Goal: Information Seeking & Learning: Learn about a topic

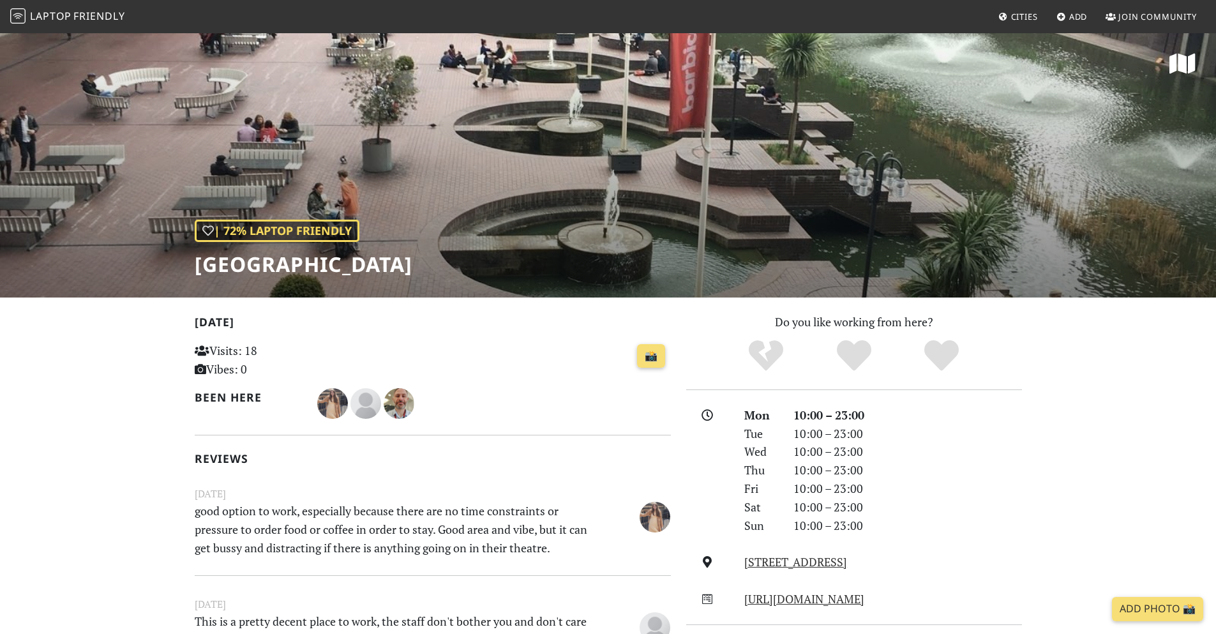
click at [103, 10] on span "Friendly" at bounding box center [98, 16] width 51 height 14
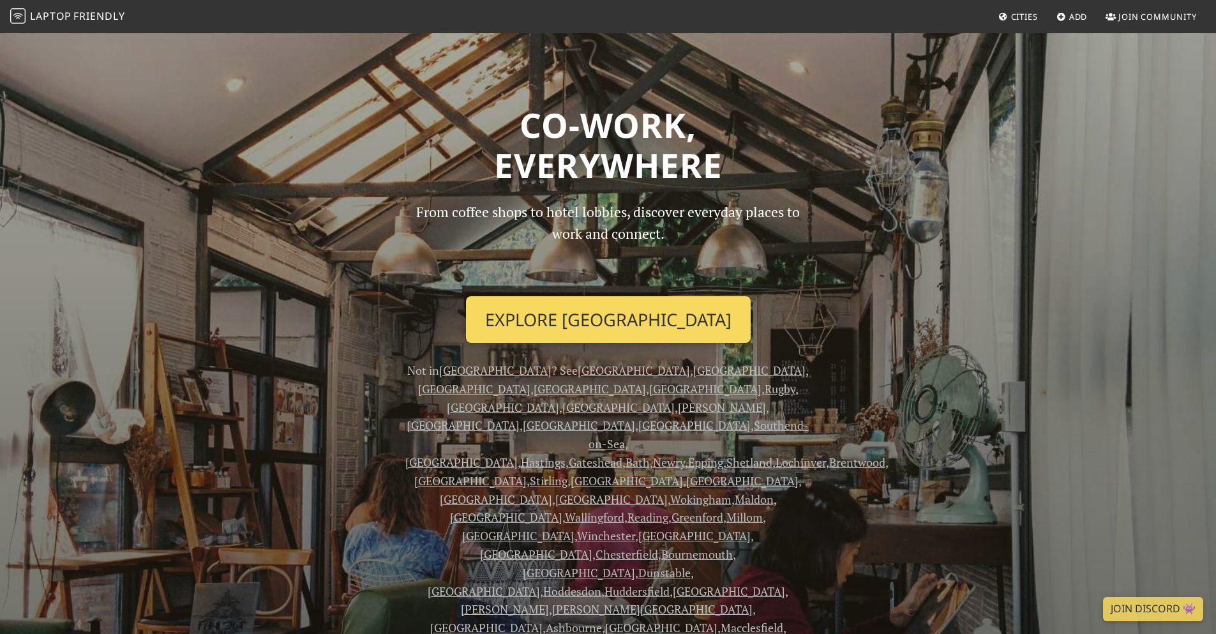
click at [638, 333] on link "Explore London" at bounding box center [608, 319] width 285 height 47
click at [602, 317] on link "Explore London" at bounding box center [608, 319] width 285 height 47
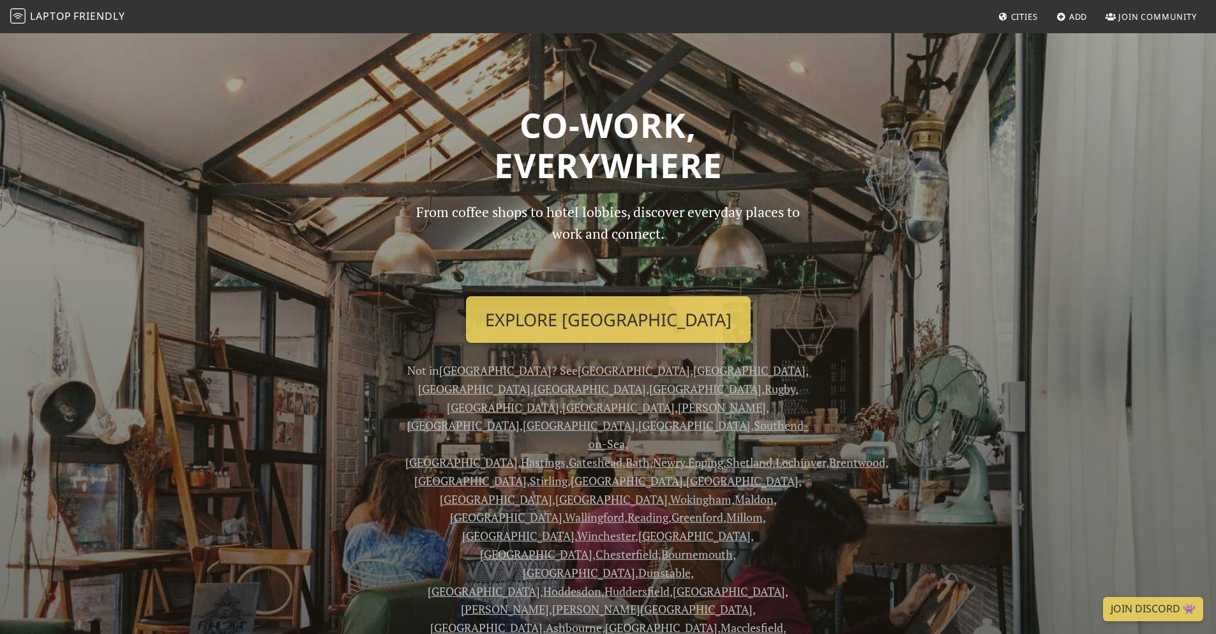
scroll to position [383, 0]
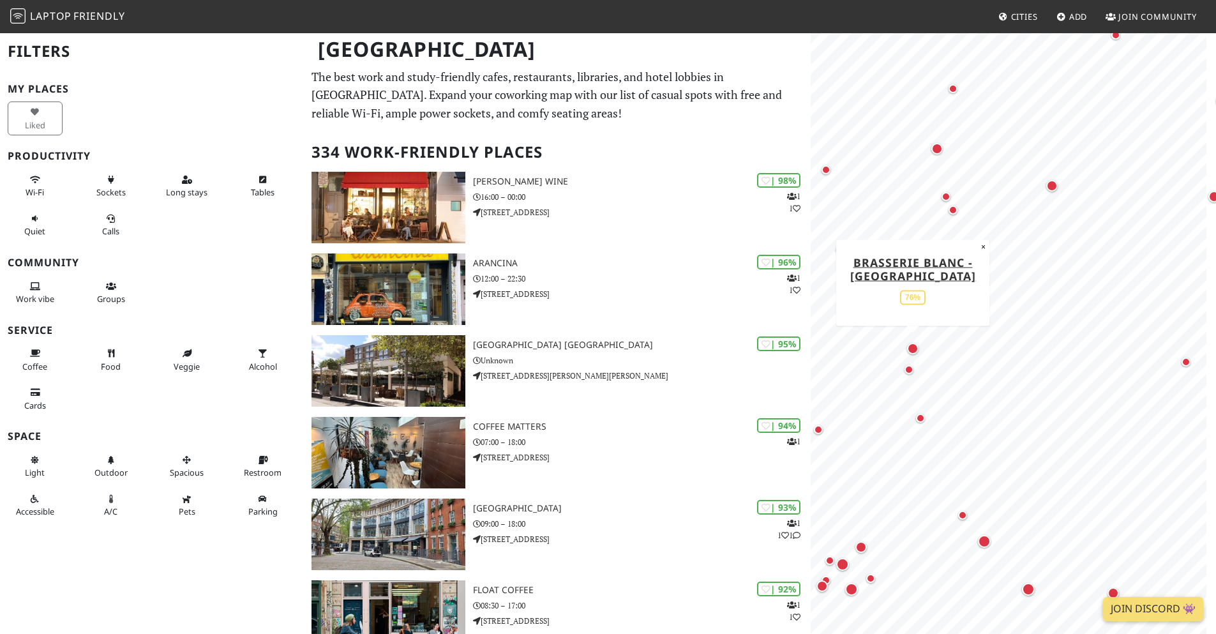
click at [913, 350] on div "Map marker" at bounding box center [912, 348] width 11 height 11
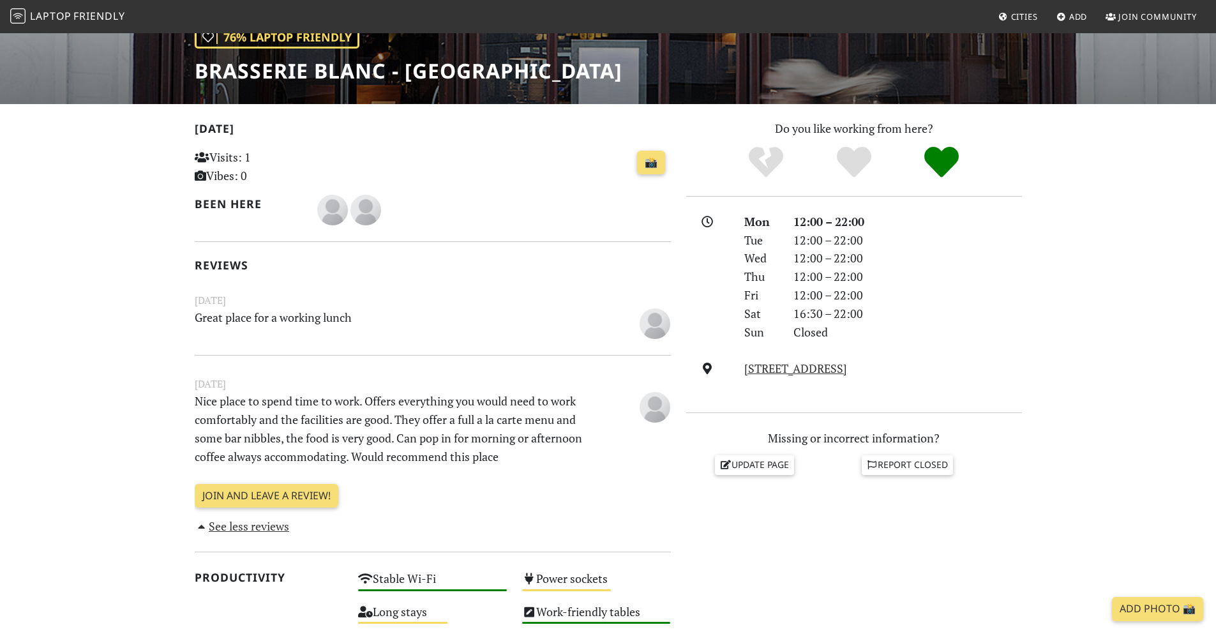
scroll to position [128, 0]
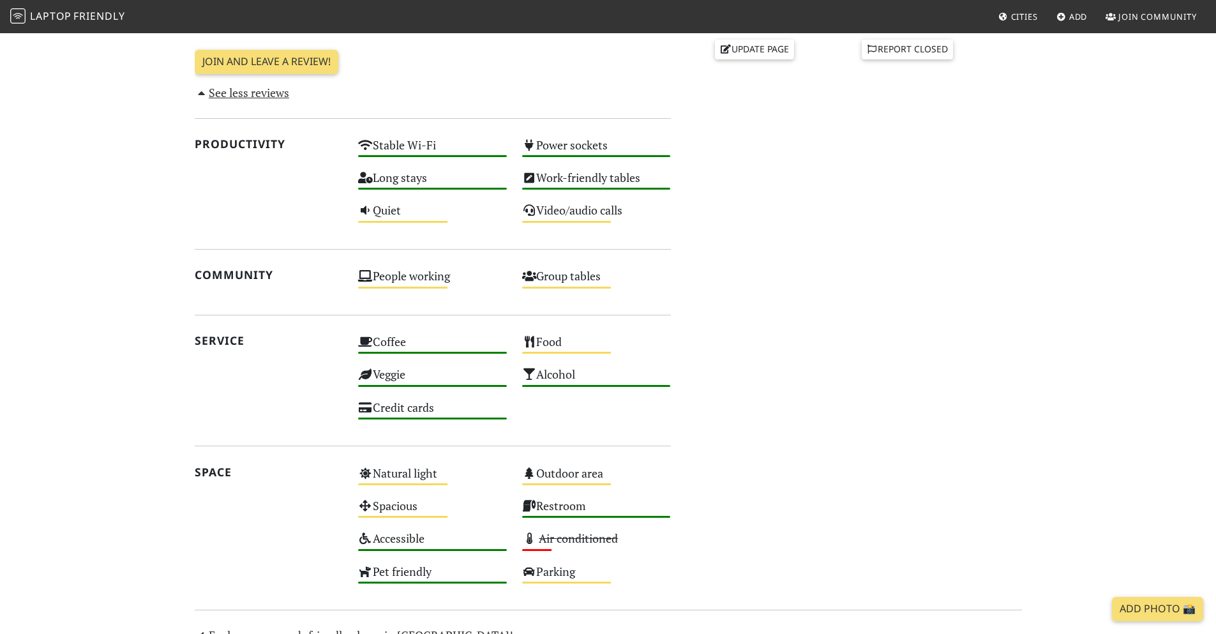
scroll to position [638, 0]
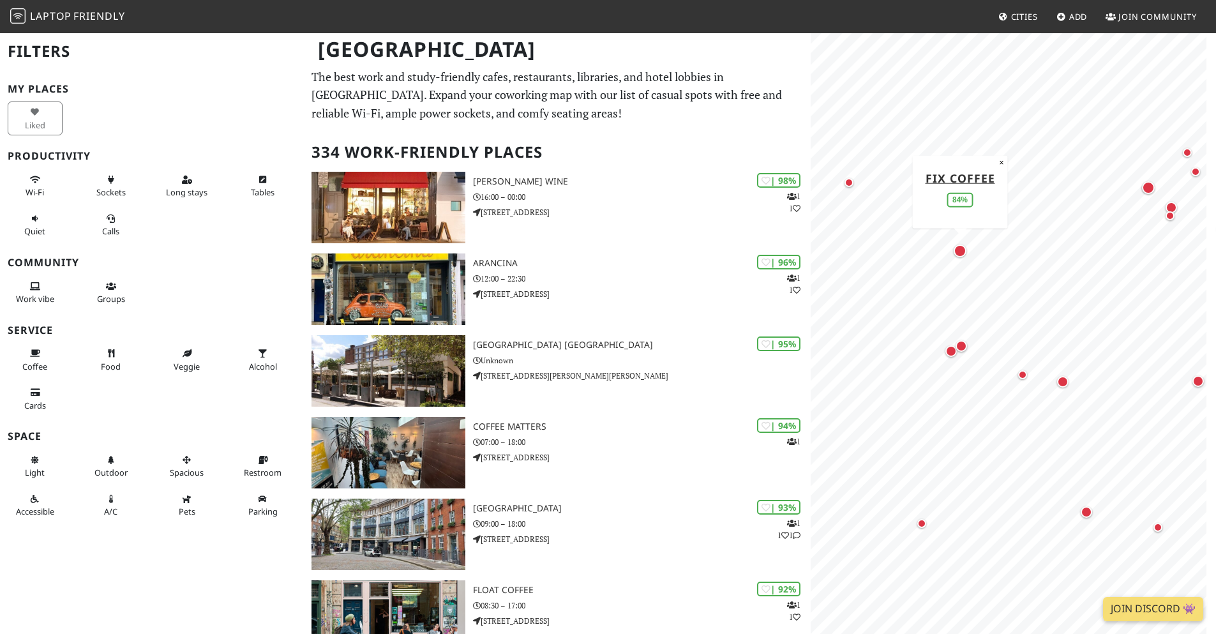
click at [963, 248] on div "Map marker" at bounding box center [960, 251] width 13 height 13
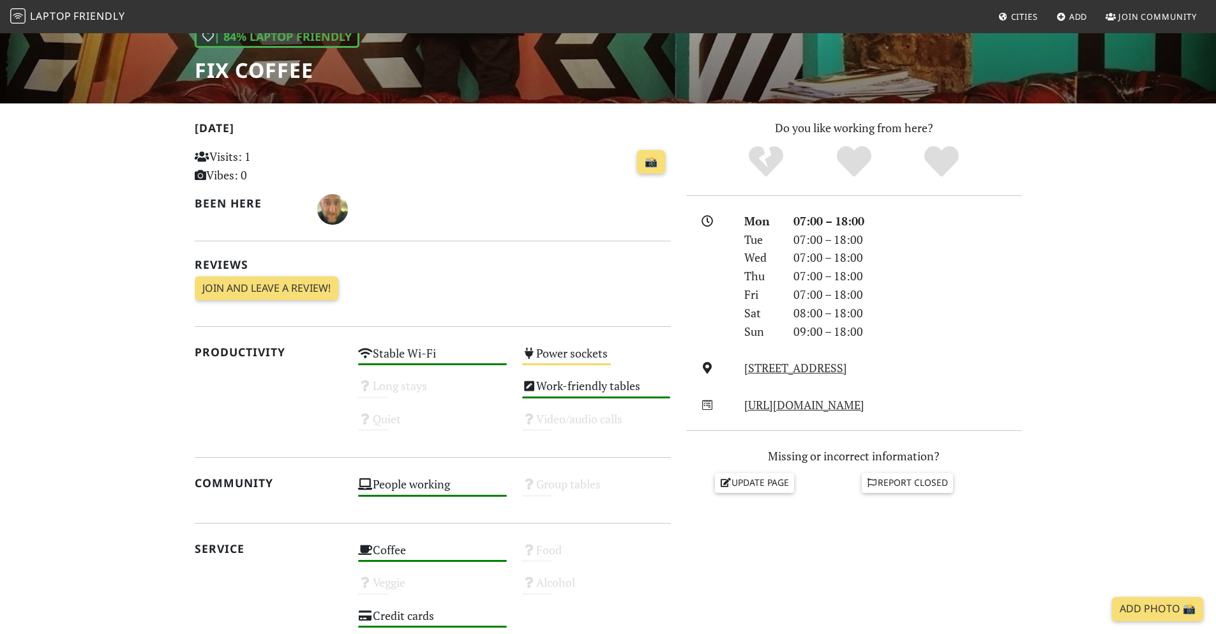
scroll to position [192, 0]
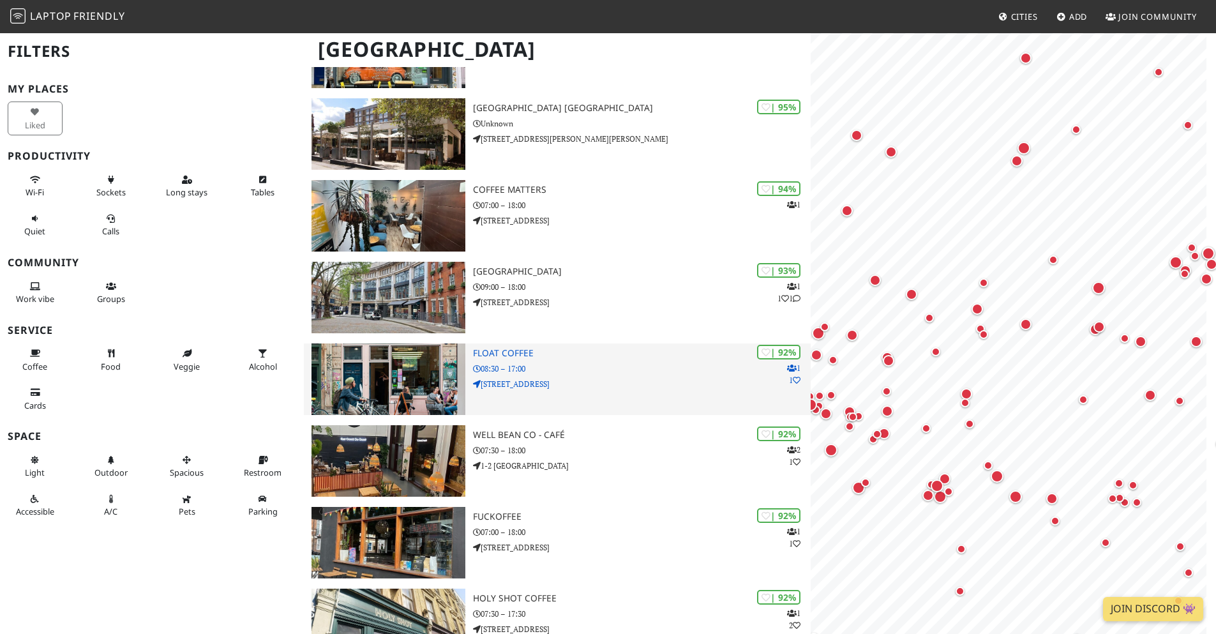
scroll to position [255, 0]
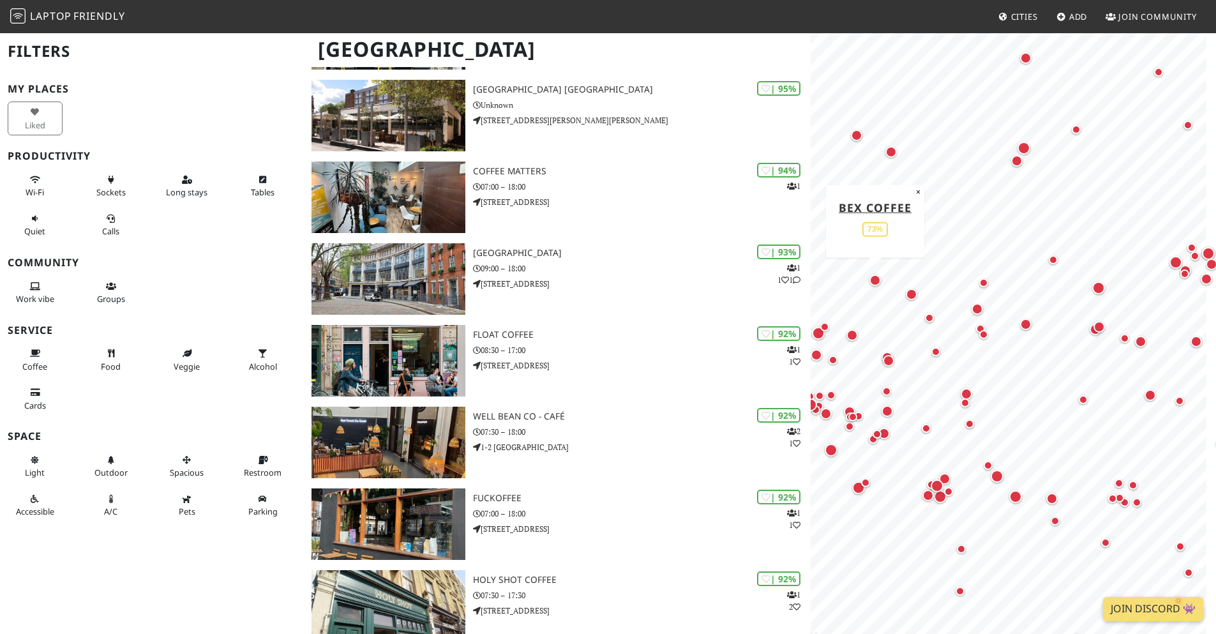
drag, startPoint x: 841, startPoint y: 302, endPoint x: 873, endPoint y: 287, distance: 35.4
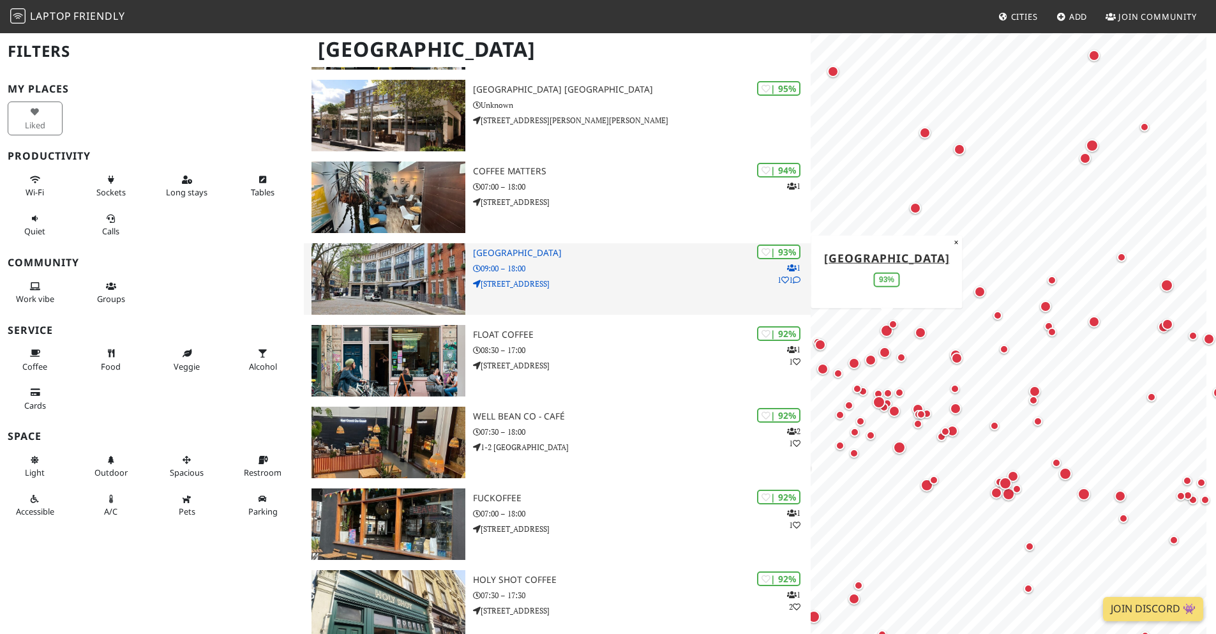
click at [582, 276] on div "| 93% 1 1 1 Building Centre 09:00 – 18:00 26 Store Street" at bounding box center [642, 279] width 338 height 72
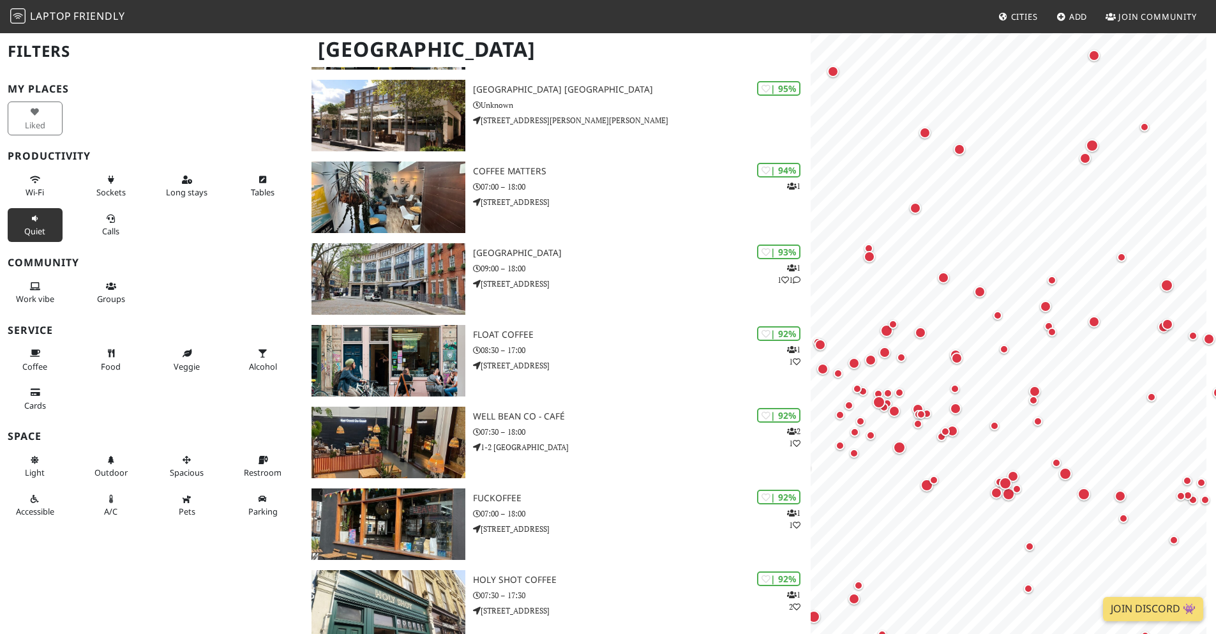
click at [35, 231] on span "Quiet" at bounding box center [34, 230] width 21 height 11
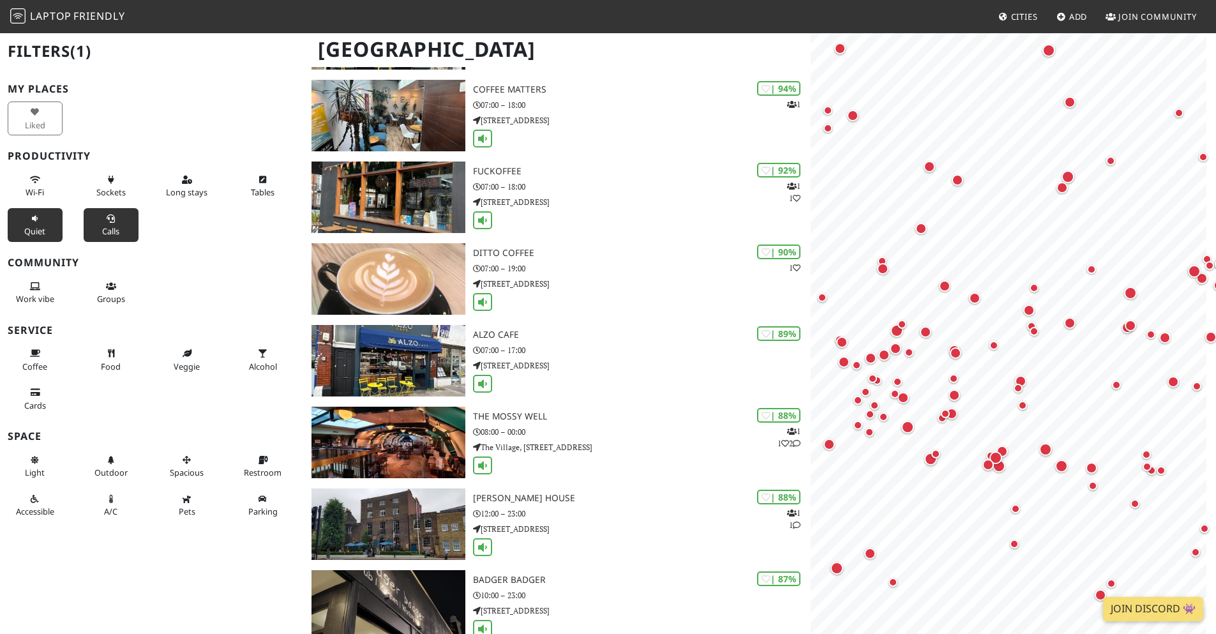
click at [106, 218] on icon at bounding box center [111, 219] width 10 height 8
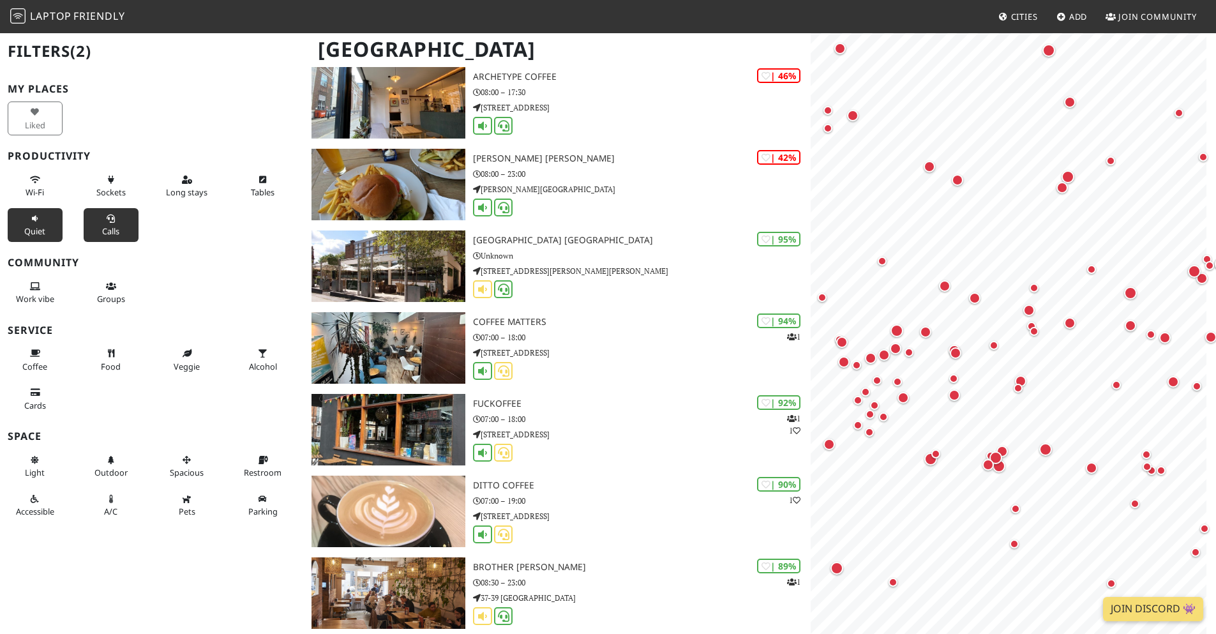
scroll to position [0, 0]
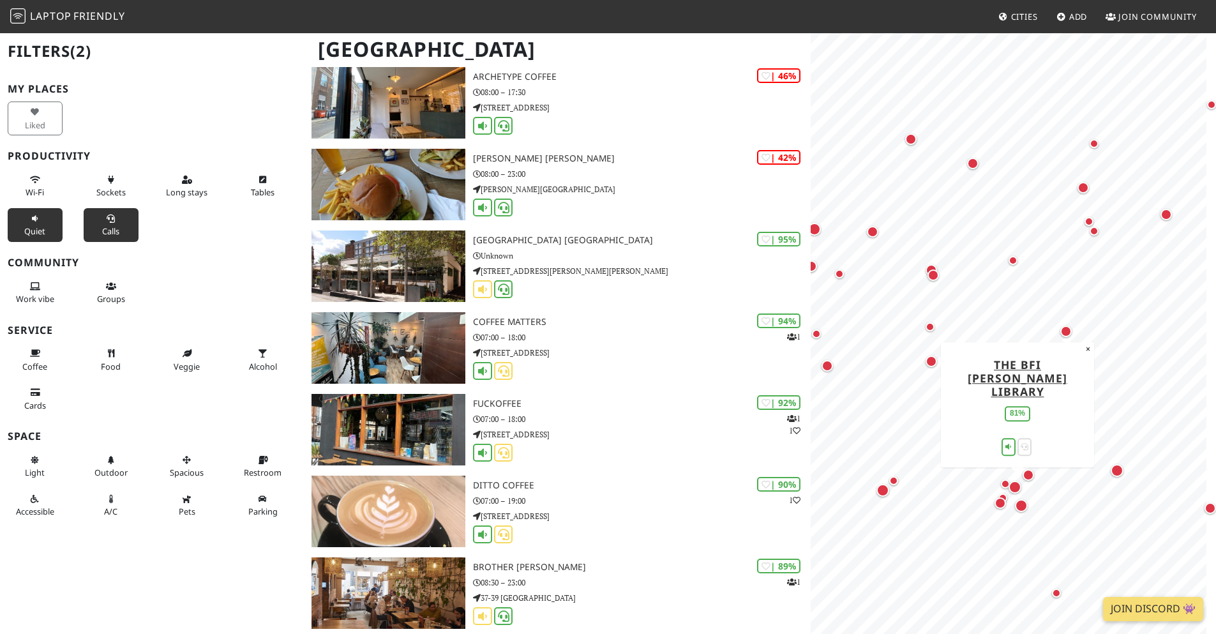
click at [1015, 490] on div "Map marker" at bounding box center [1015, 487] width 13 height 13
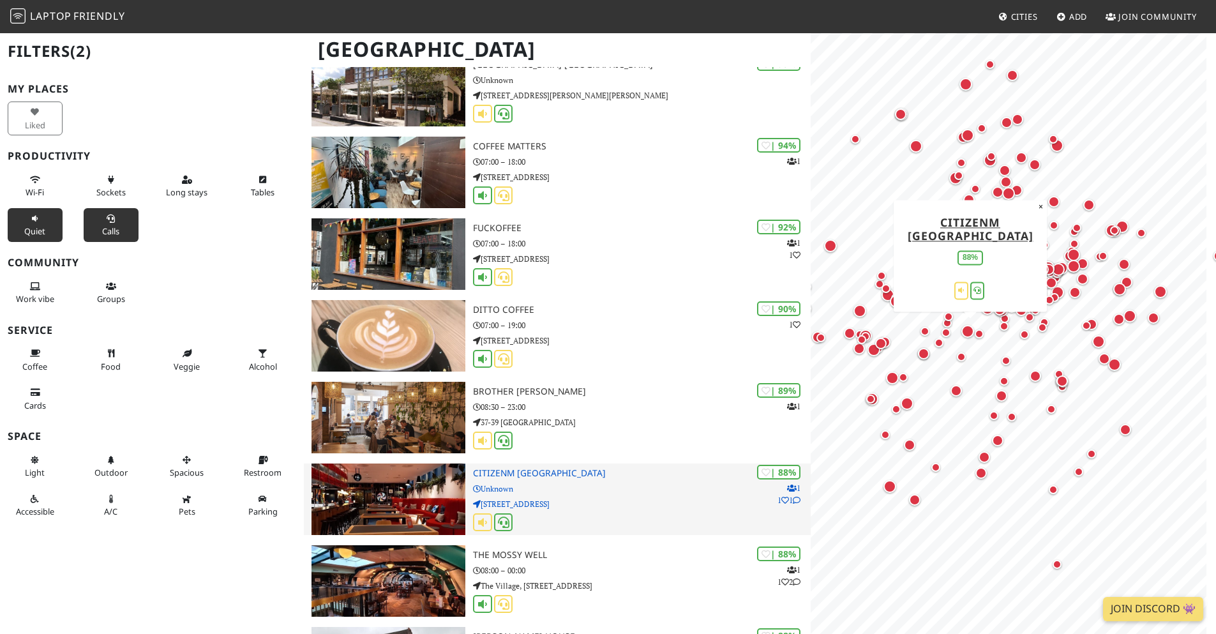
scroll to position [1341, 0]
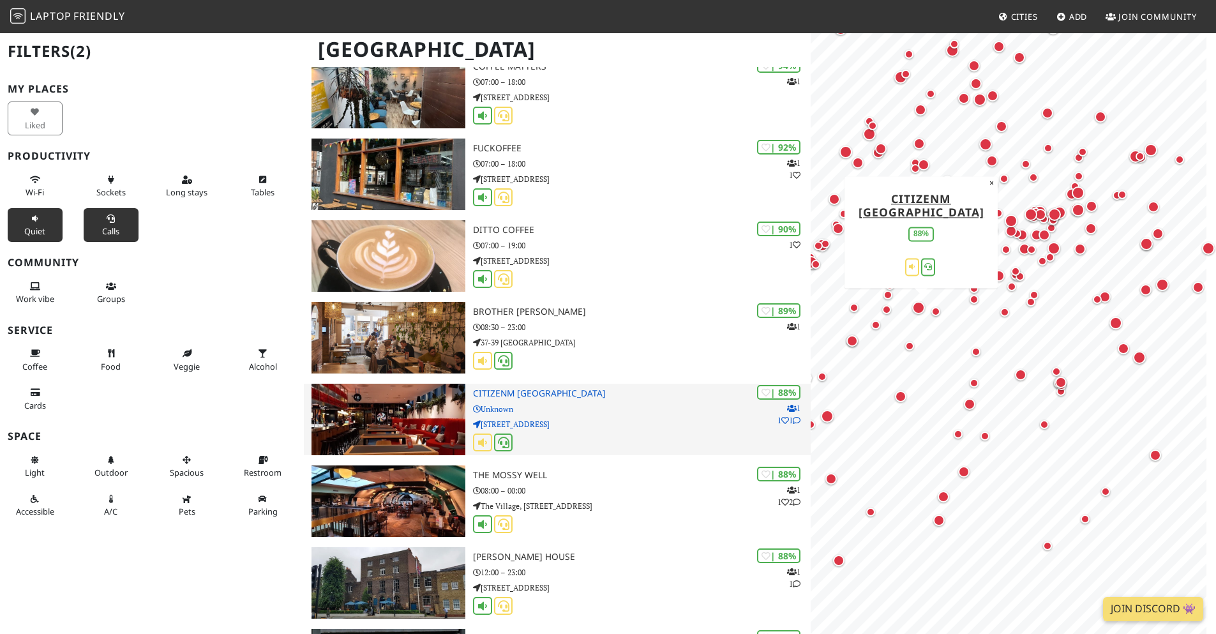
click at [639, 402] on div "| 88% 1 1 1 citizenM London Victoria Station hotel Unknown 292 Vauxhall Bridge …" at bounding box center [642, 420] width 338 height 72
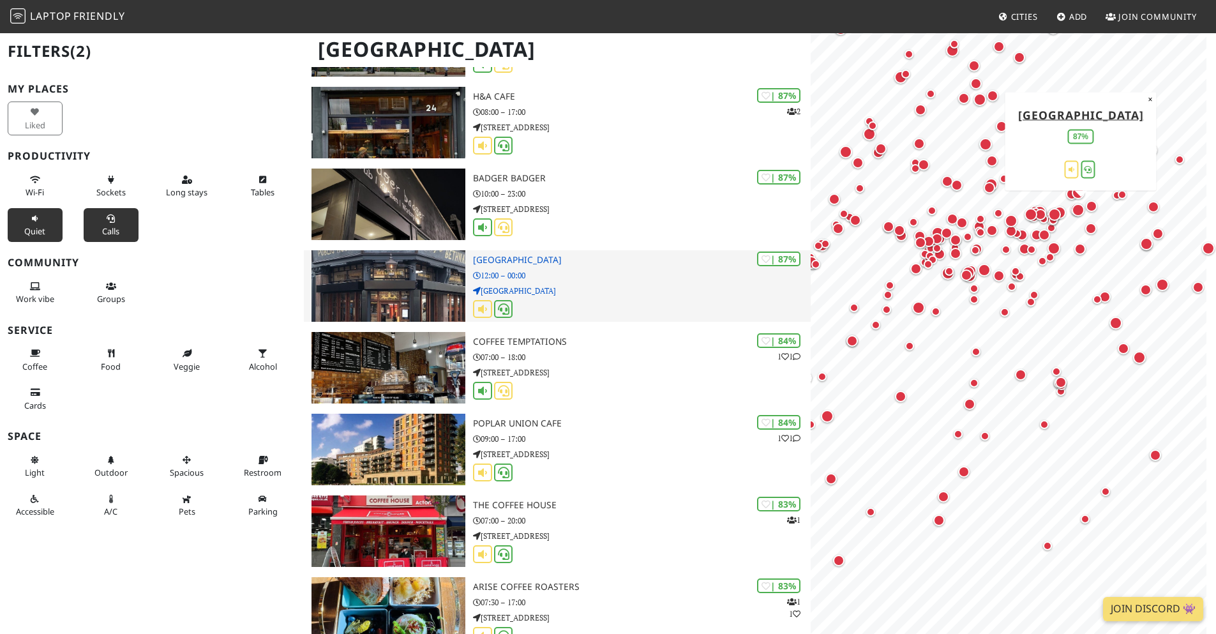
scroll to position [1915, 0]
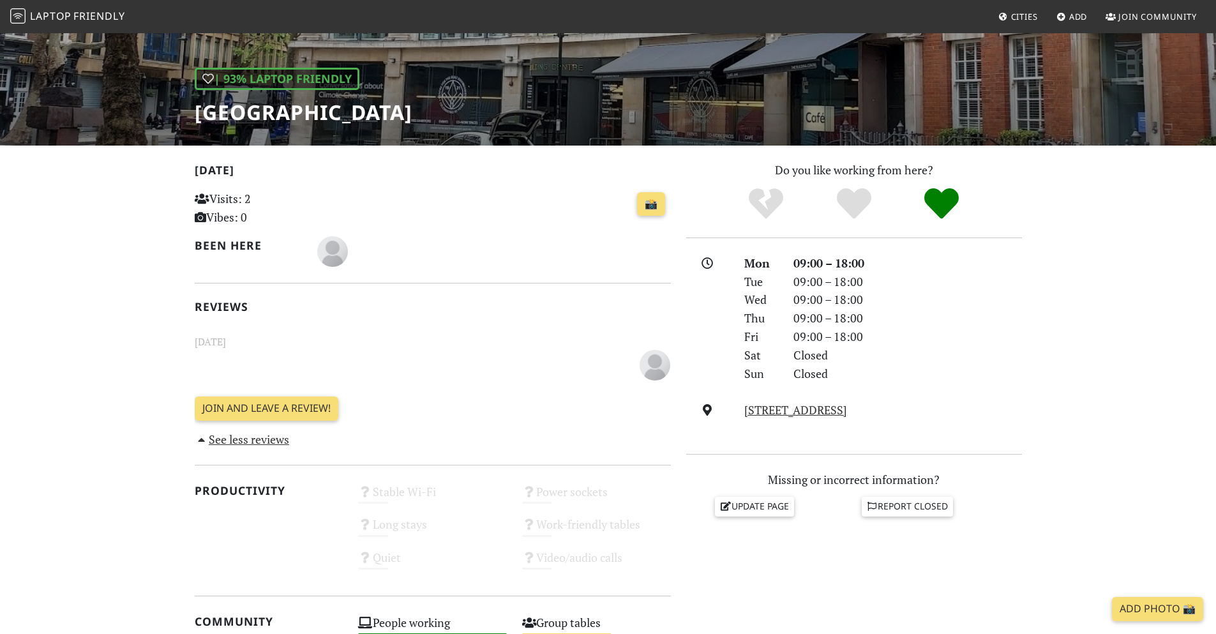
scroll to position [7, 0]
